Goal: Transaction & Acquisition: Obtain resource

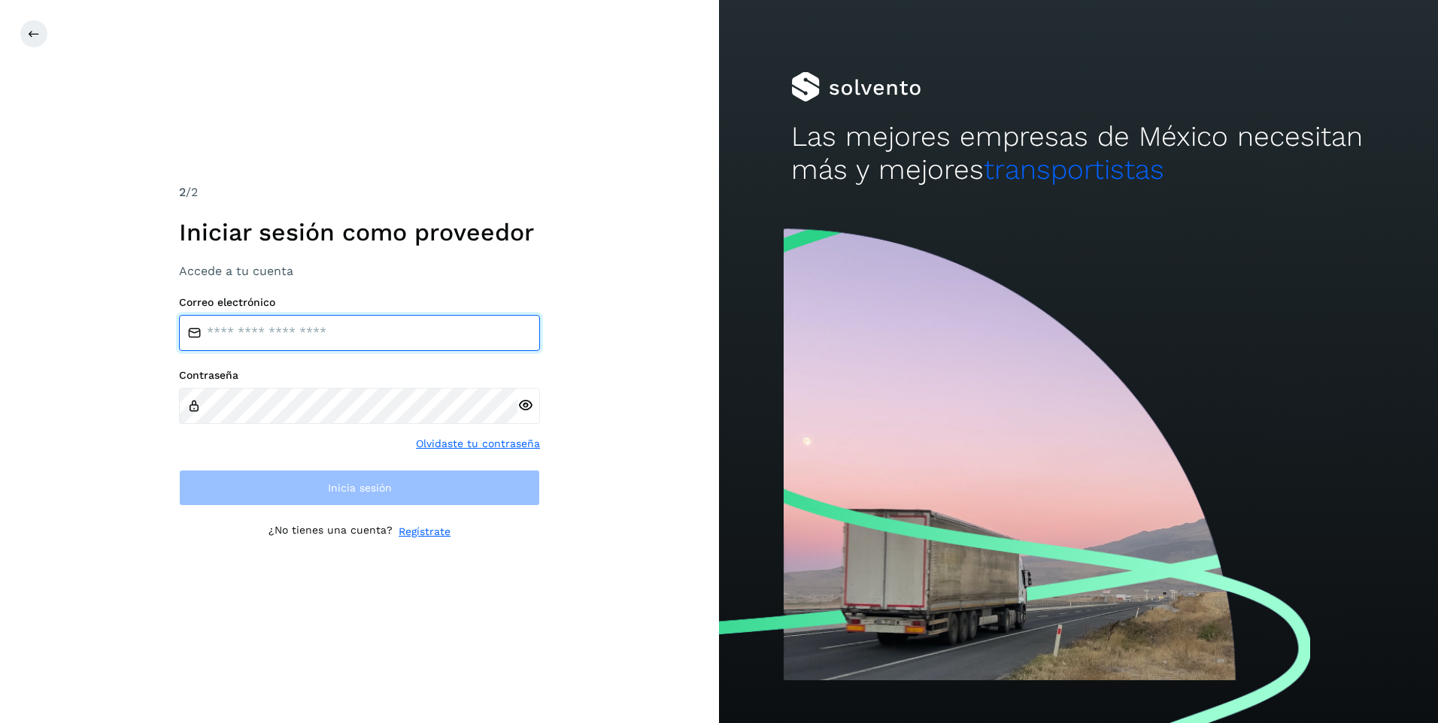
click at [235, 327] on input "email" at bounding box center [359, 333] width 361 height 36
type input "**********"
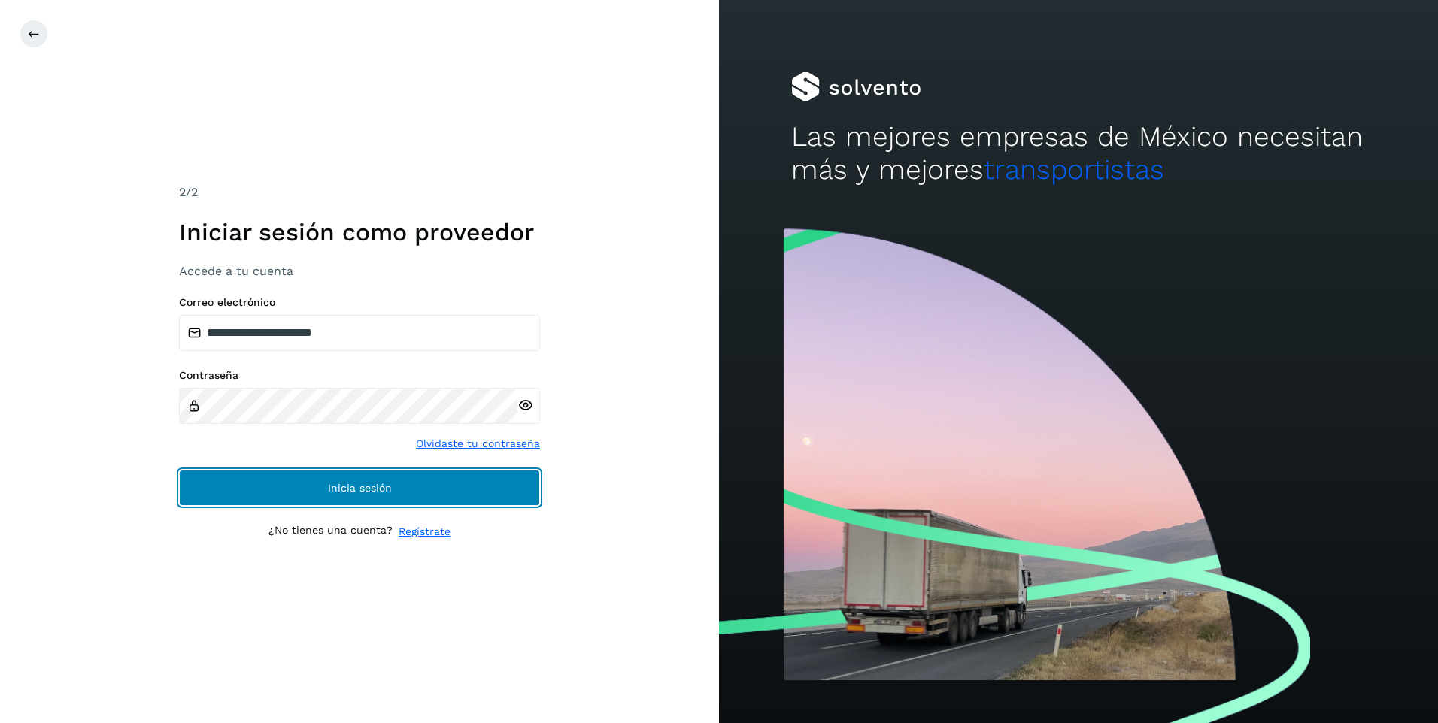
click at [333, 484] on span "Inicia sesión" at bounding box center [360, 488] width 64 height 11
click at [359, 487] on span "Inicia sesión" at bounding box center [360, 488] width 64 height 11
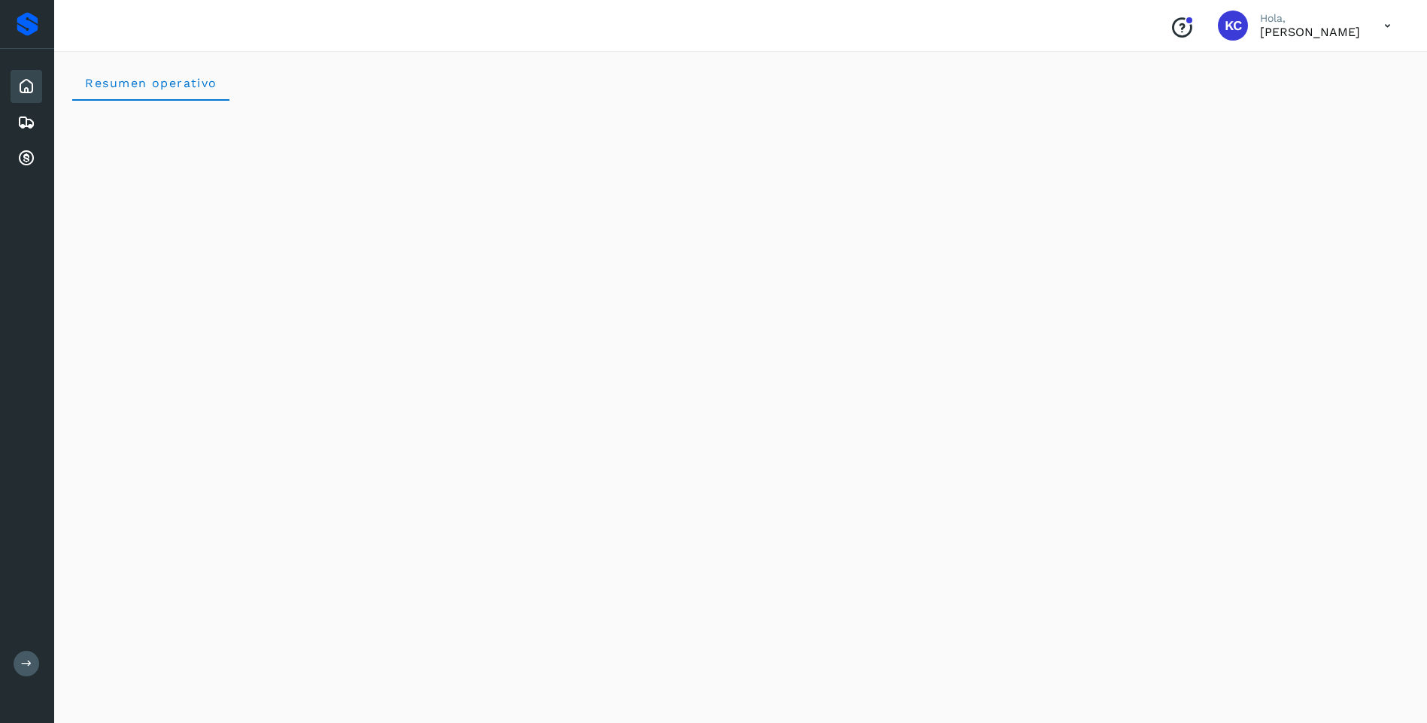
click at [26, 87] on icon at bounding box center [26, 86] width 18 height 18
click at [26, 153] on icon at bounding box center [26, 159] width 18 height 18
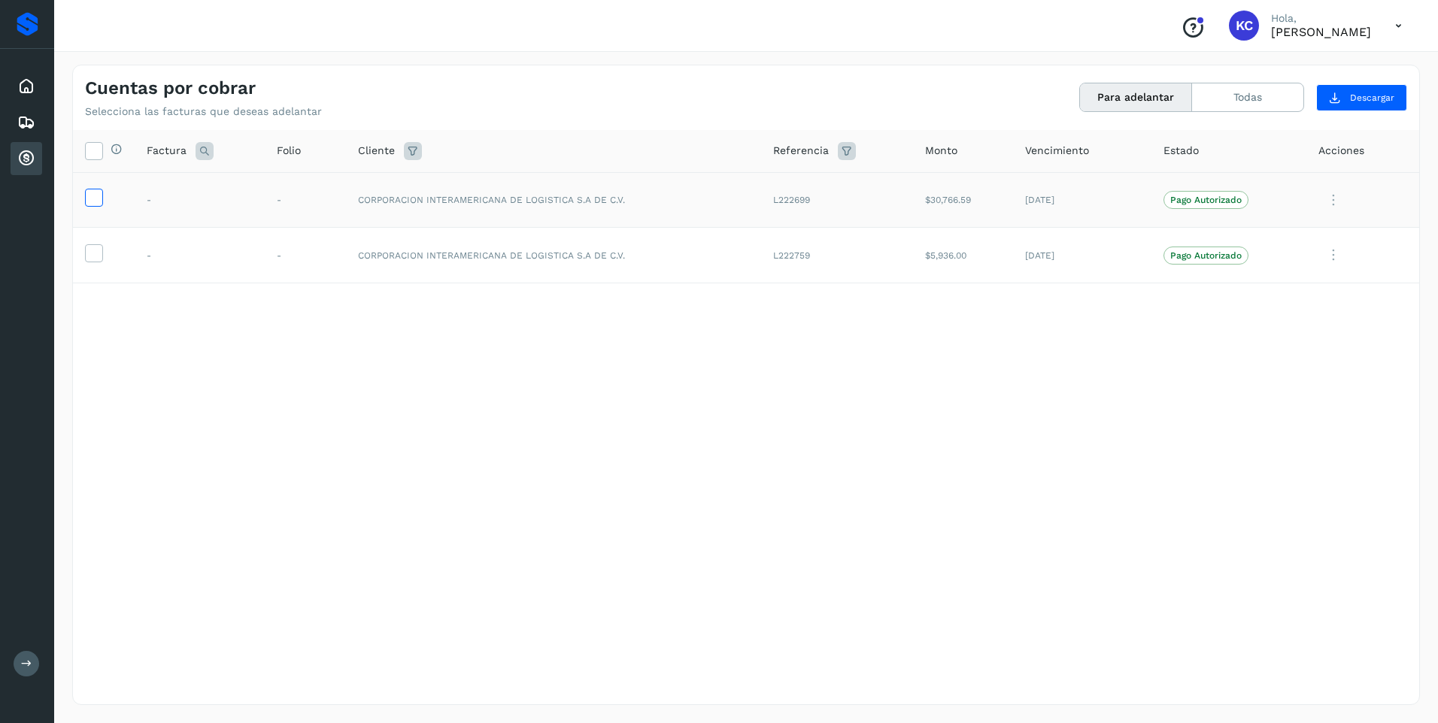
click at [94, 199] on icon at bounding box center [94, 197] width 16 height 16
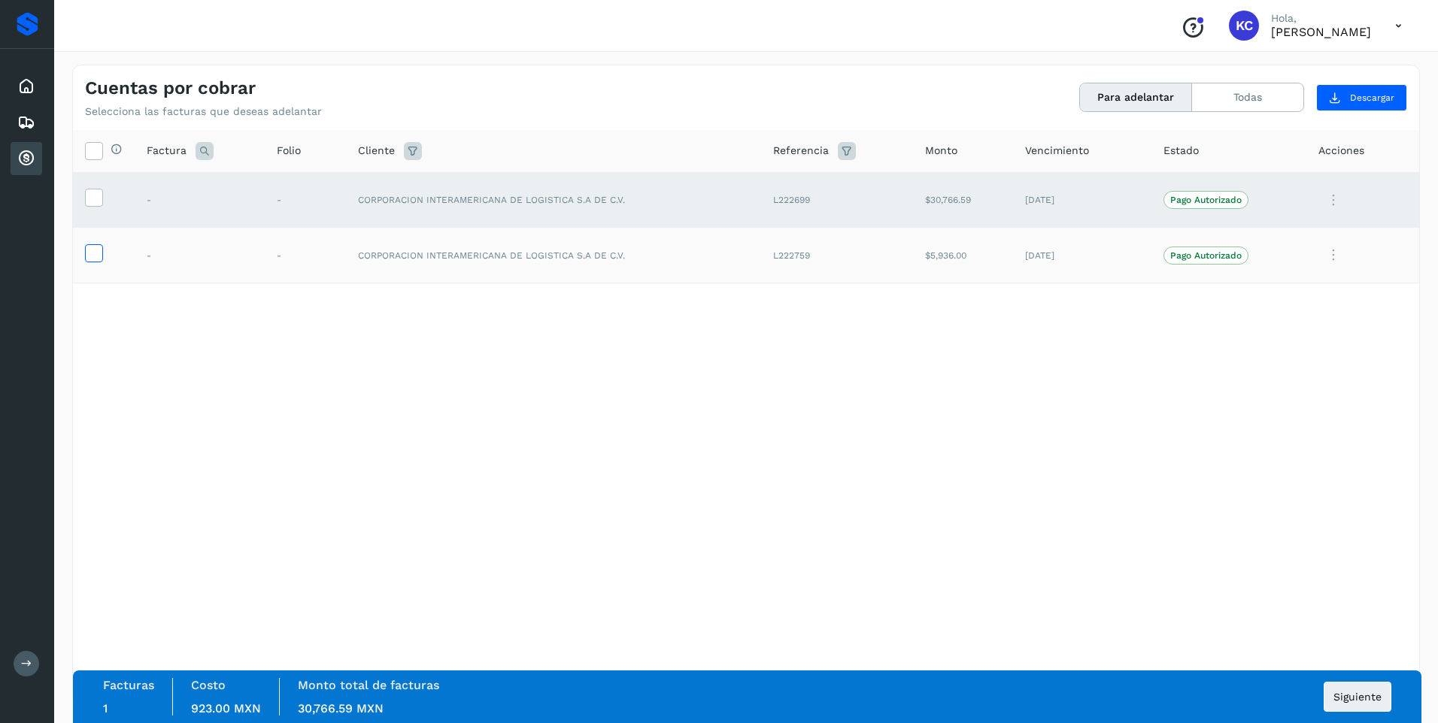
click at [90, 250] on icon at bounding box center [94, 252] width 16 height 16
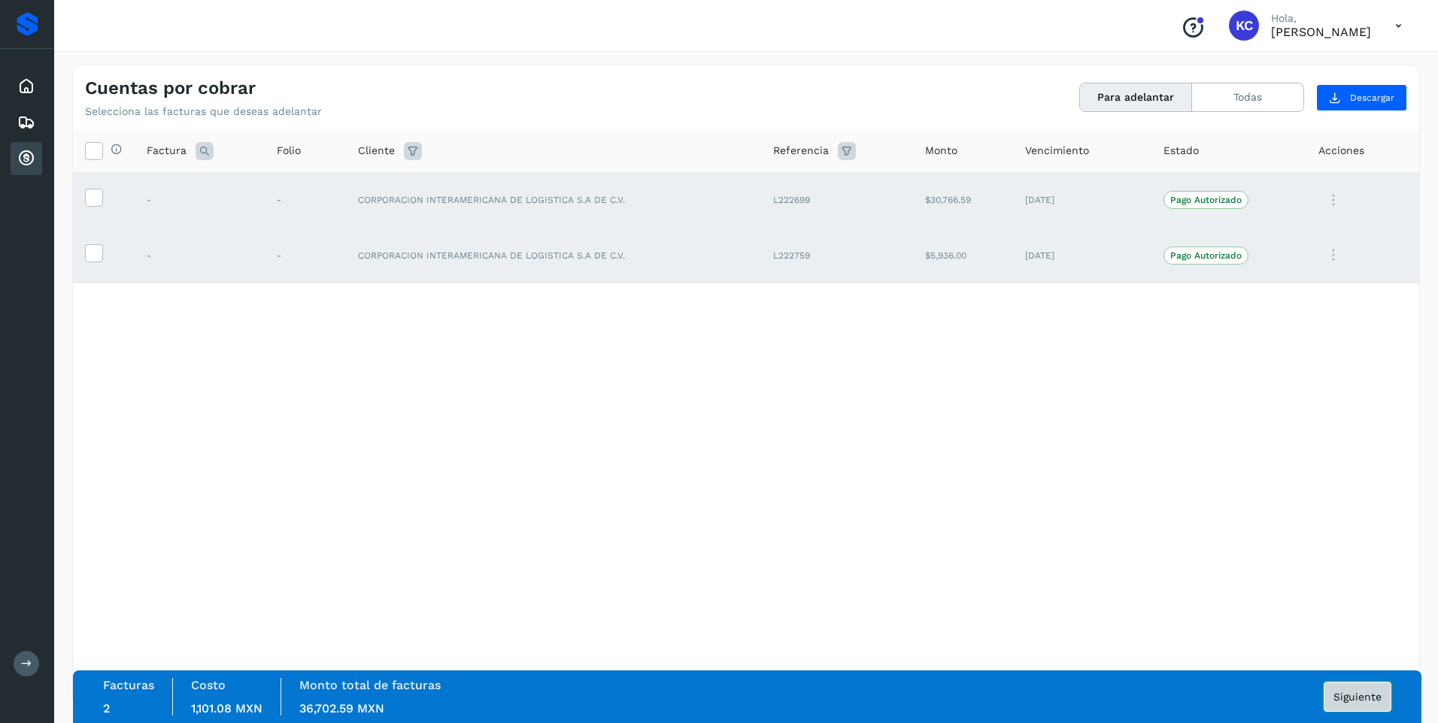
click at [1365, 699] on span "Siguiente" at bounding box center [1357, 697] width 48 height 11
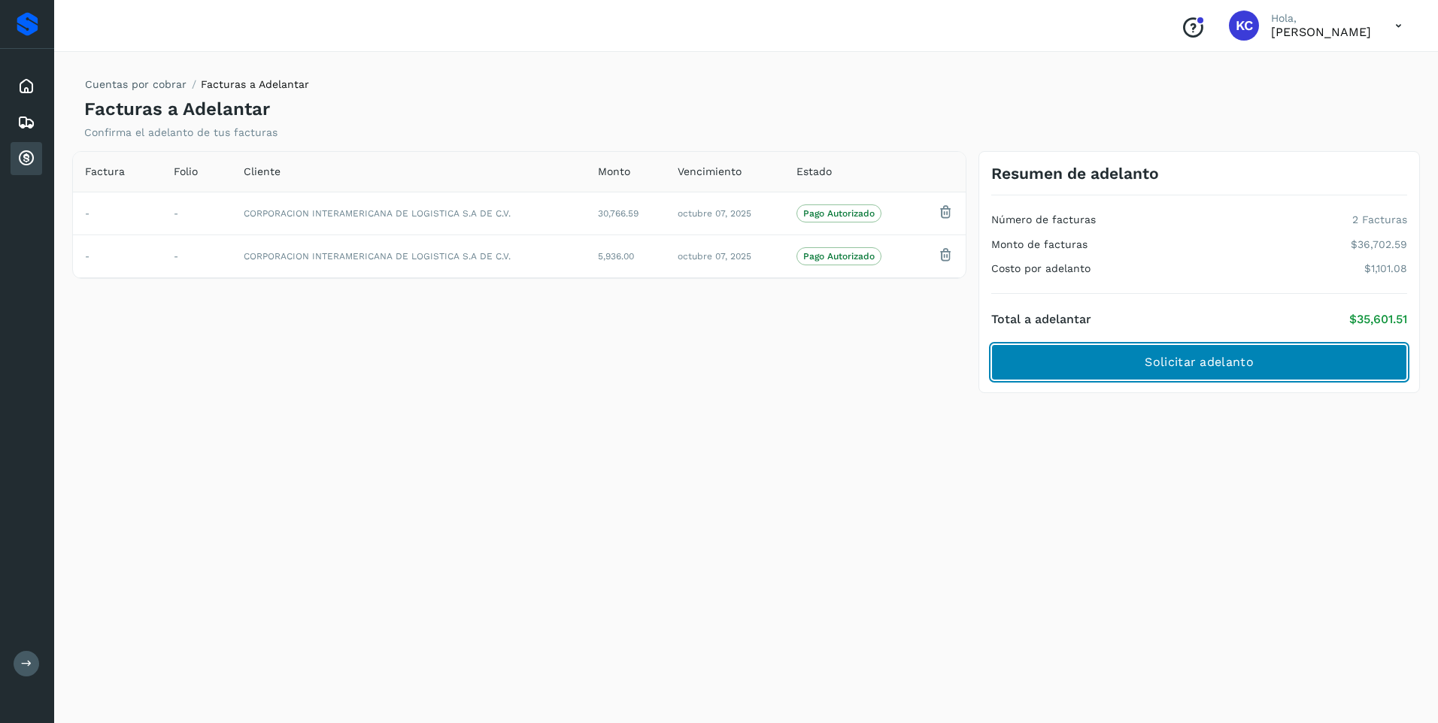
click at [1223, 361] on span "Solicitar adelanto" at bounding box center [1199, 362] width 108 height 17
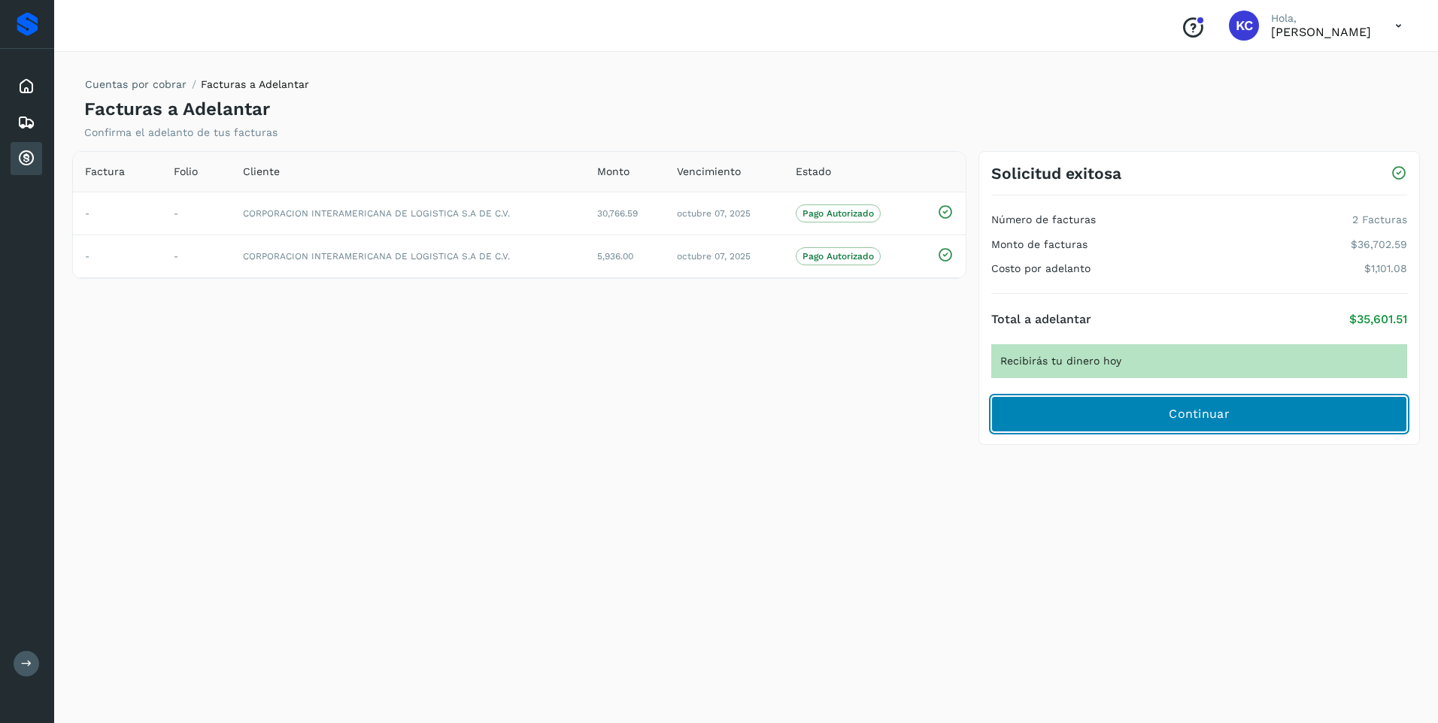
click at [1199, 411] on span "Continuar" at bounding box center [1199, 414] width 61 height 17
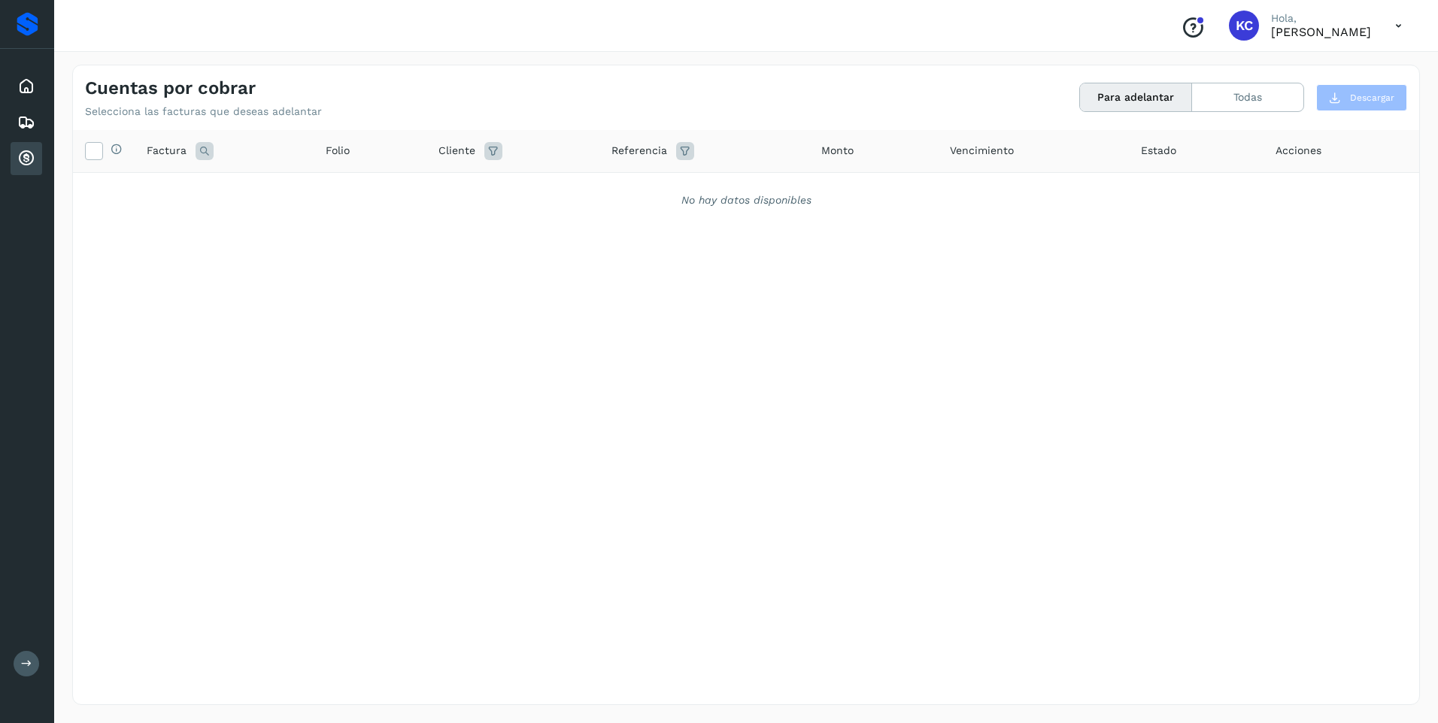
click at [1397, 20] on icon at bounding box center [1398, 26] width 31 height 31
click at [1328, 64] on div "Cerrar sesión" at bounding box center [1323, 67] width 179 height 29
